Goal: Obtain resource: Download file/media

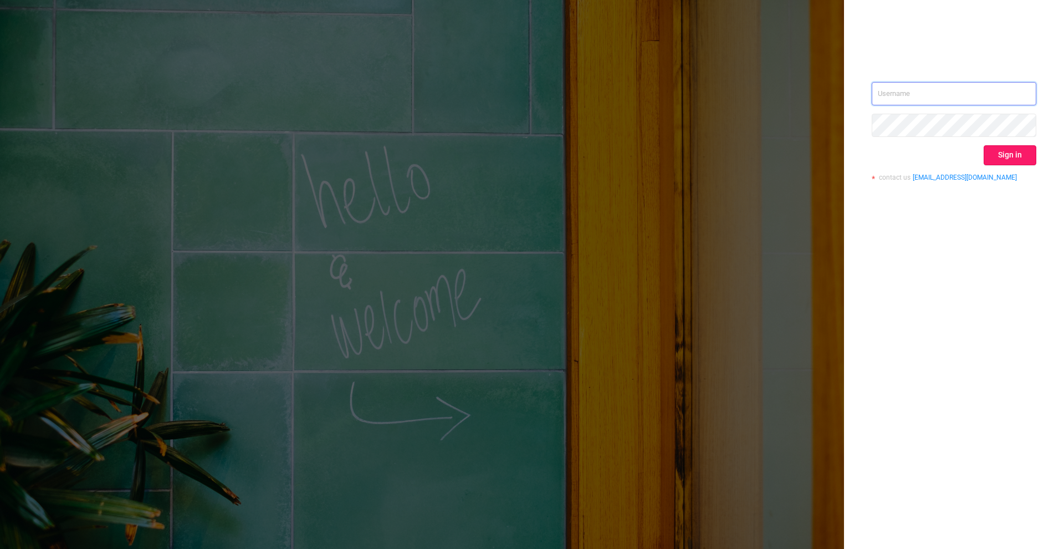
type input "[PERSON_NAME][EMAIL_ADDRESS][DOMAIN_NAME]"
click at [996, 153] on button "Sign in" at bounding box center [1010, 155] width 53 height 20
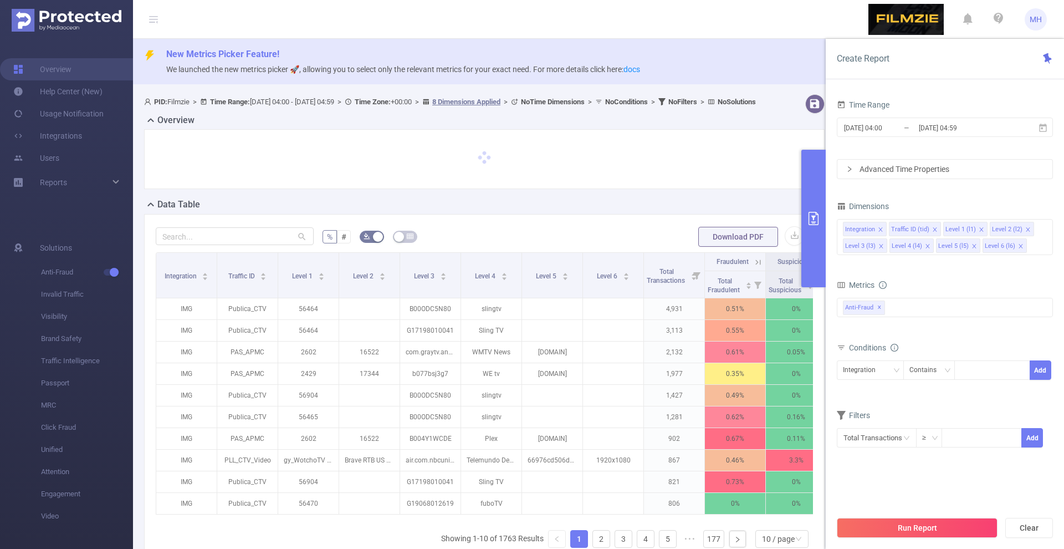
click at [880, 125] on input "[DATE] 04:00" at bounding box center [888, 127] width 90 height 15
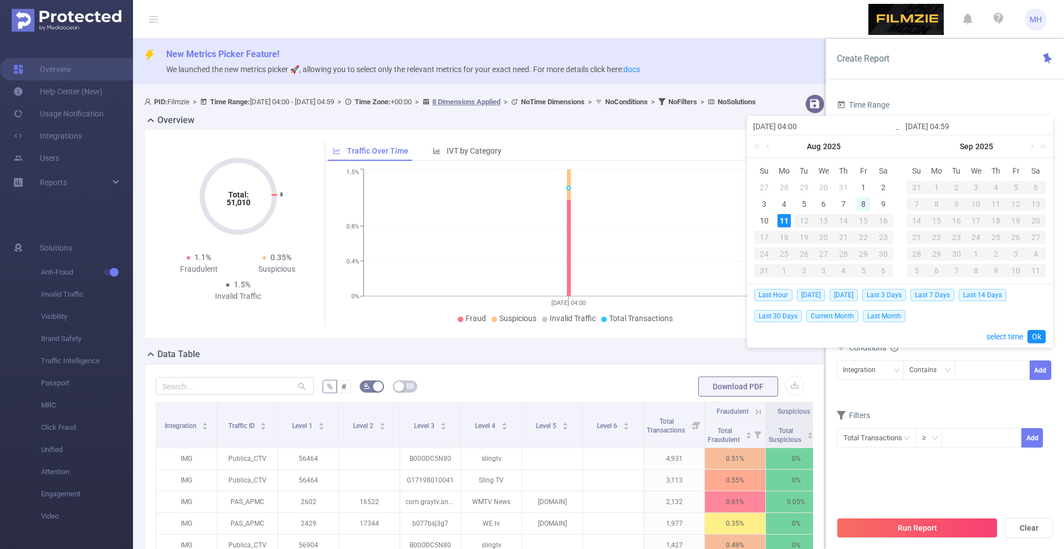
click at [867, 204] on div "8" at bounding box center [863, 203] width 13 height 13
click at [769, 219] on div "10" at bounding box center [763, 220] width 13 height 13
type input "[DATE] 04:00"
type input "[DATE] 04:59"
type input "[DATE] 04:00"
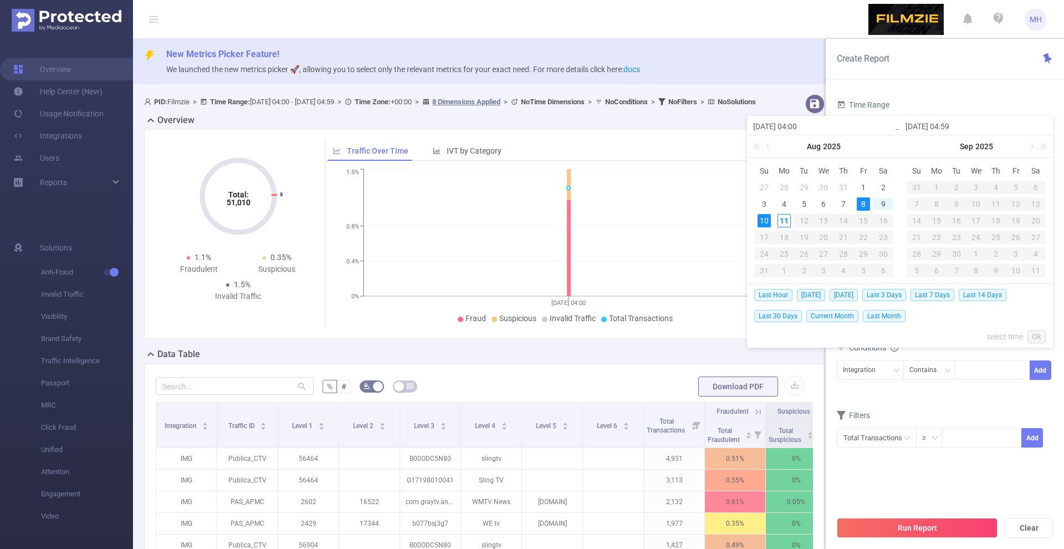
type input "[DATE] 04:59"
click at [1035, 334] on link "Ok" at bounding box center [1036, 336] width 18 height 13
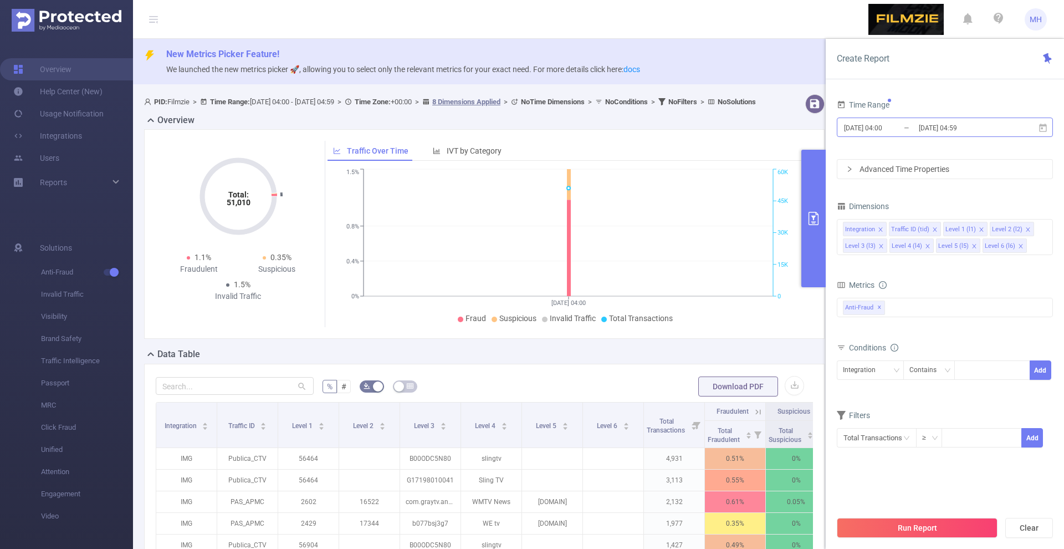
click at [856, 125] on input "[DATE] 04:00" at bounding box center [888, 127] width 90 height 15
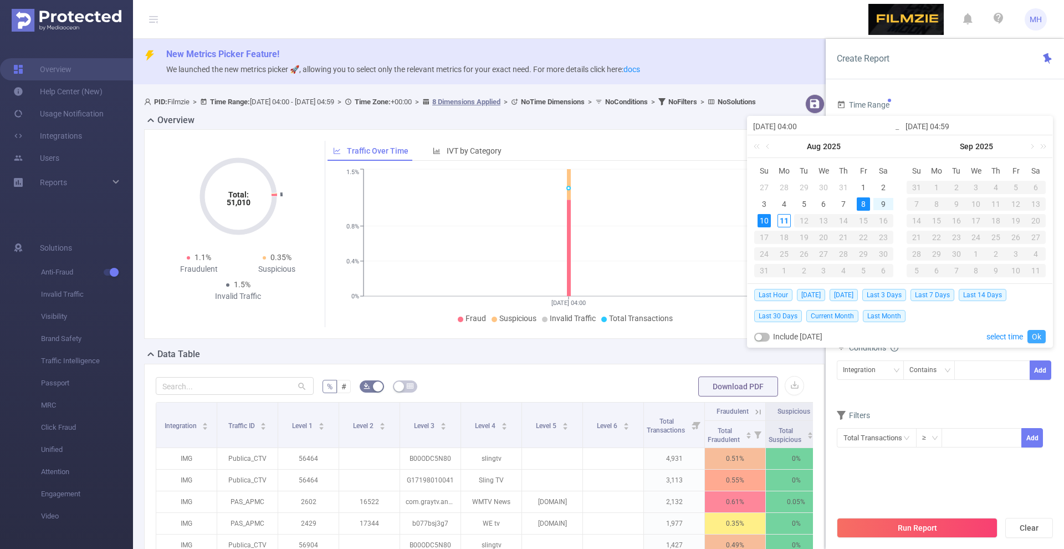
click at [1037, 336] on link "Ok" at bounding box center [1036, 336] width 18 height 13
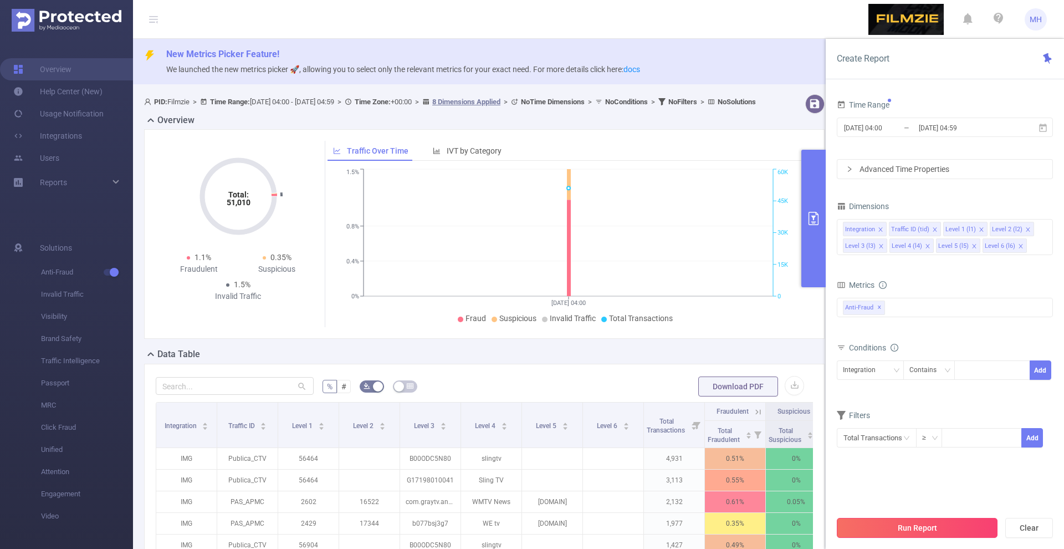
click at [937, 524] on button "Run Report" at bounding box center [917, 528] width 161 height 20
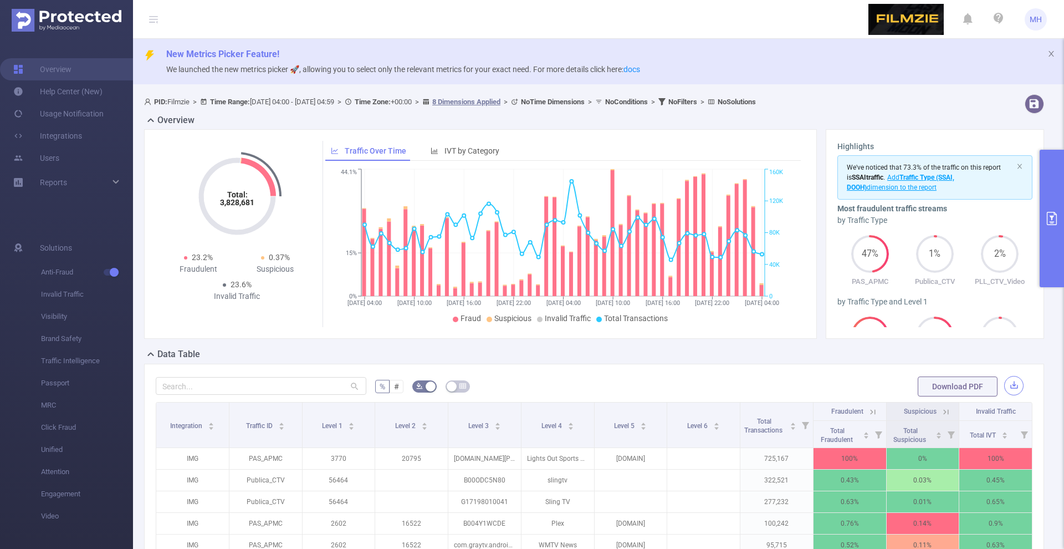
click at [1004, 384] on button "button" at bounding box center [1013, 385] width 19 height 19
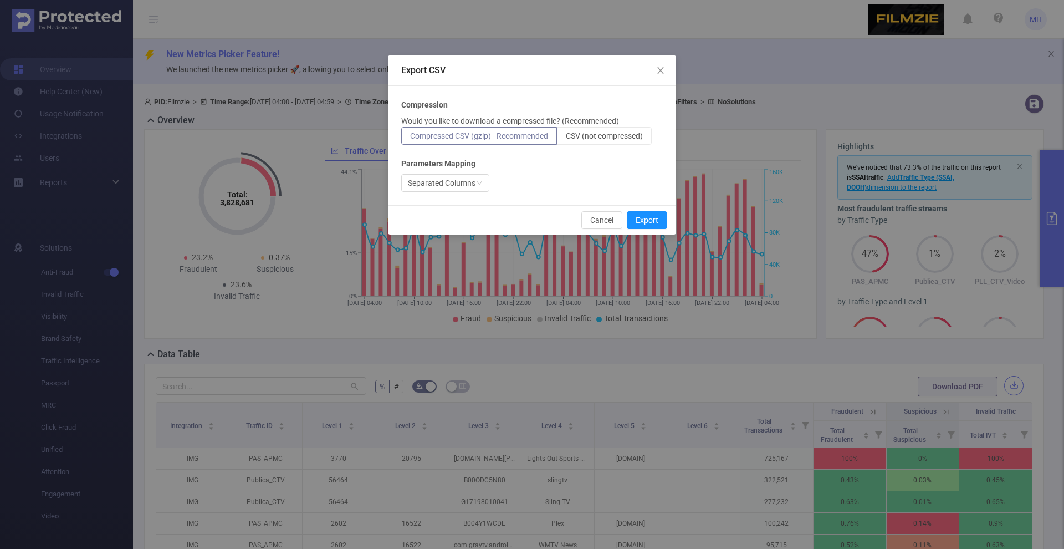
click at [1004, 384] on div "Export CSV Compression Would you like to download a compressed file? (Recommend…" at bounding box center [532, 274] width 1064 height 549
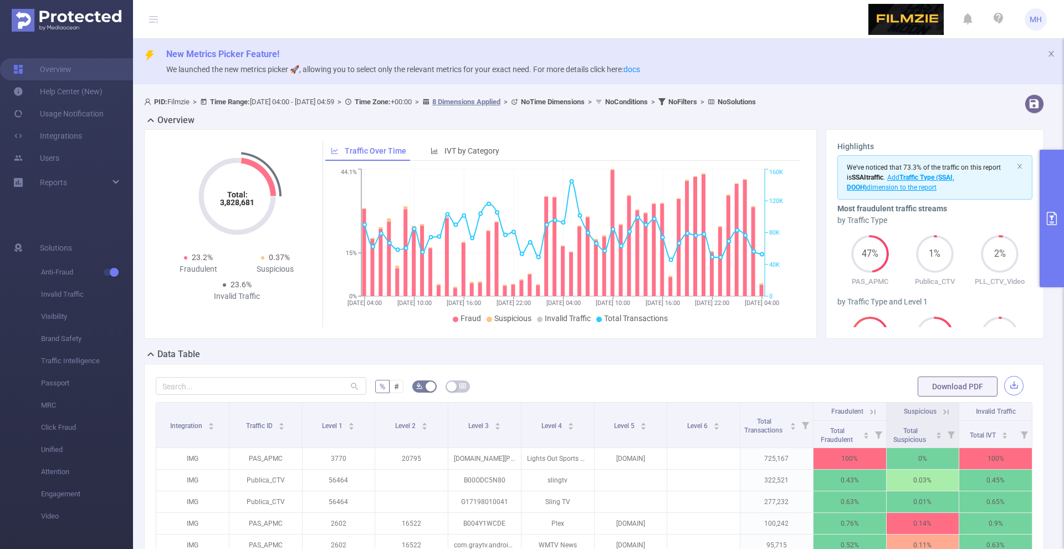
click at [1006, 383] on button "button" at bounding box center [1013, 385] width 19 height 19
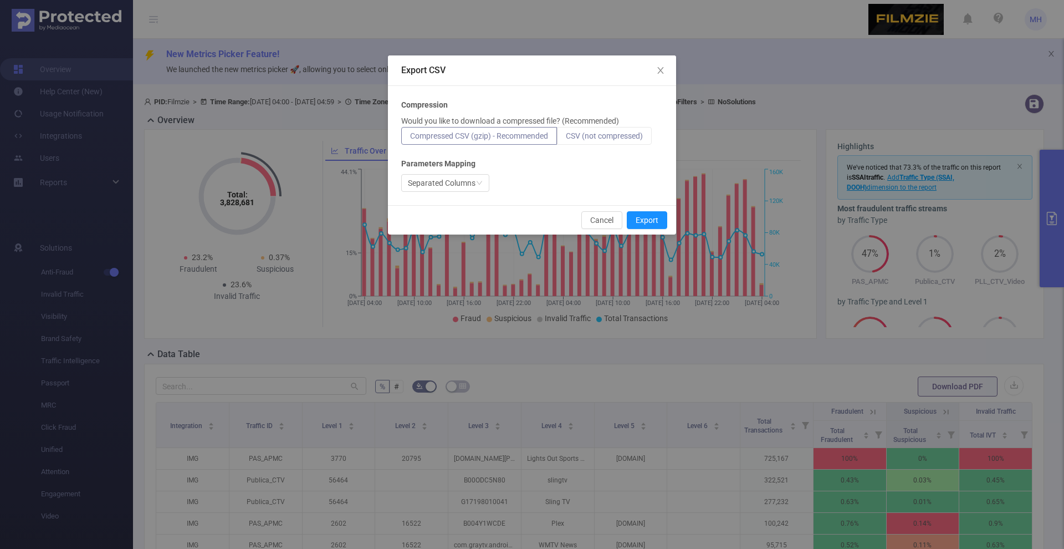
click at [629, 135] on span "CSV (not compressed)" at bounding box center [604, 135] width 77 height 9
click at [566, 139] on input "CSV (not compressed)" at bounding box center [566, 139] width 0 height 0
click at [643, 222] on button "Export" at bounding box center [647, 220] width 40 height 18
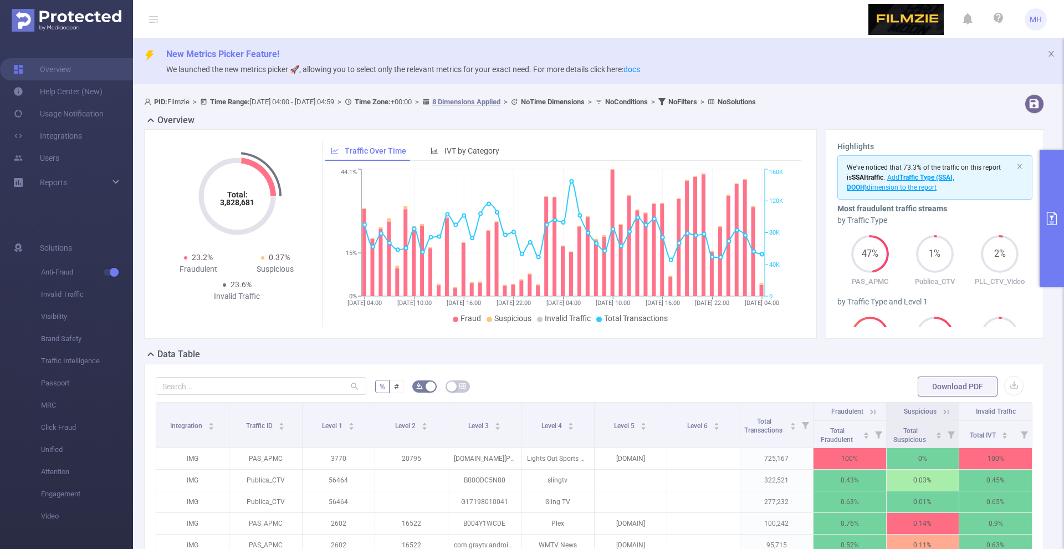
click at [1053, 190] on button "primary" at bounding box center [1052, 218] width 24 height 137
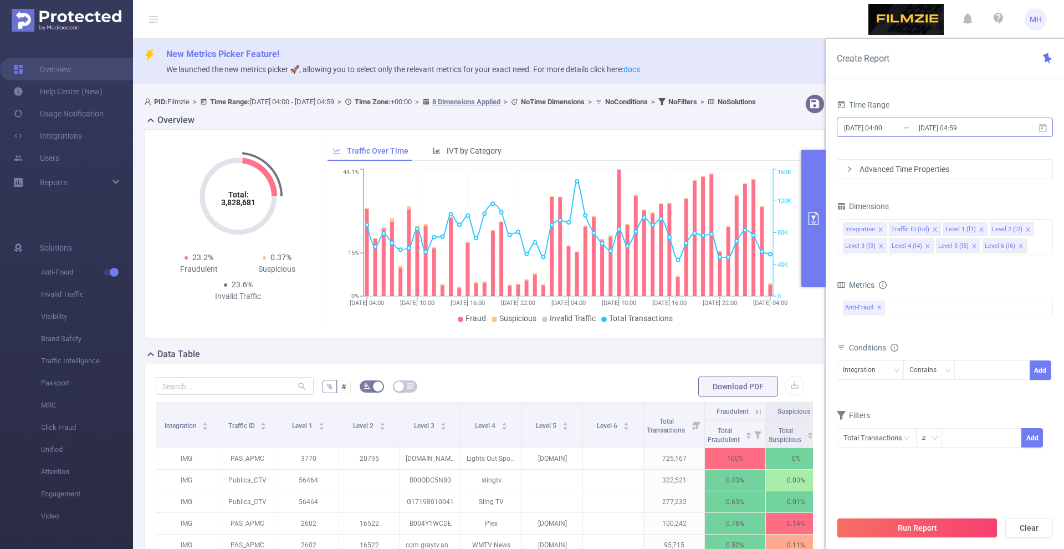
click at [874, 130] on input "[DATE] 04:00" at bounding box center [888, 127] width 90 height 15
